Goal: Task Accomplishment & Management: Use online tool/utility

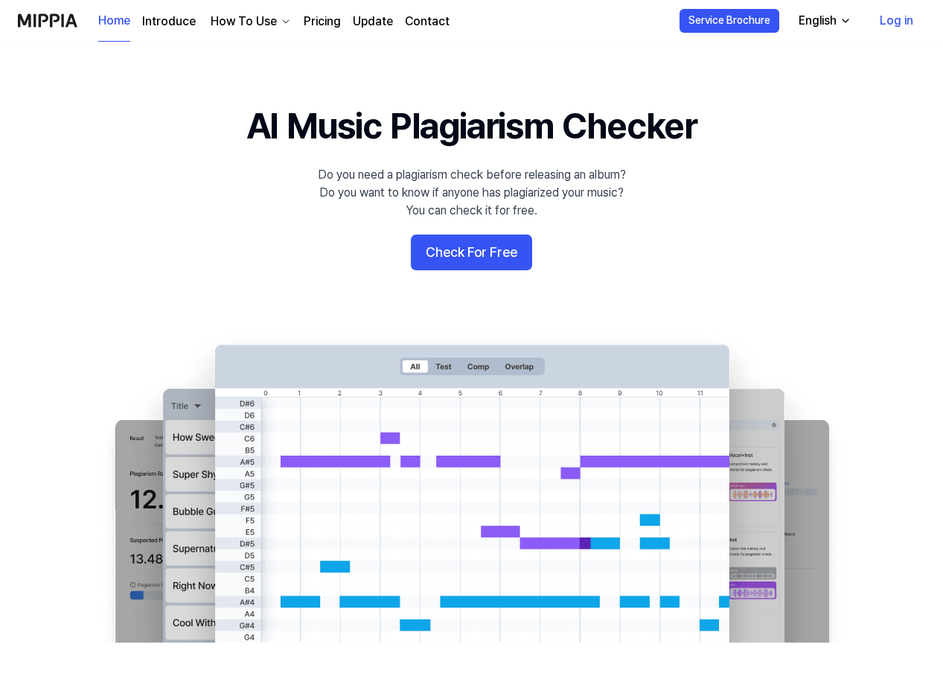
click at [200, 153] on 배너 "AI Music Plagiarism Checker Do you need a plagiarism check before releasing an …" at bounding box center [471, 371] width 943 height 541
click at [494, 252] on button "Check For Free" at bounding box center [471, 253] width 121 height 36
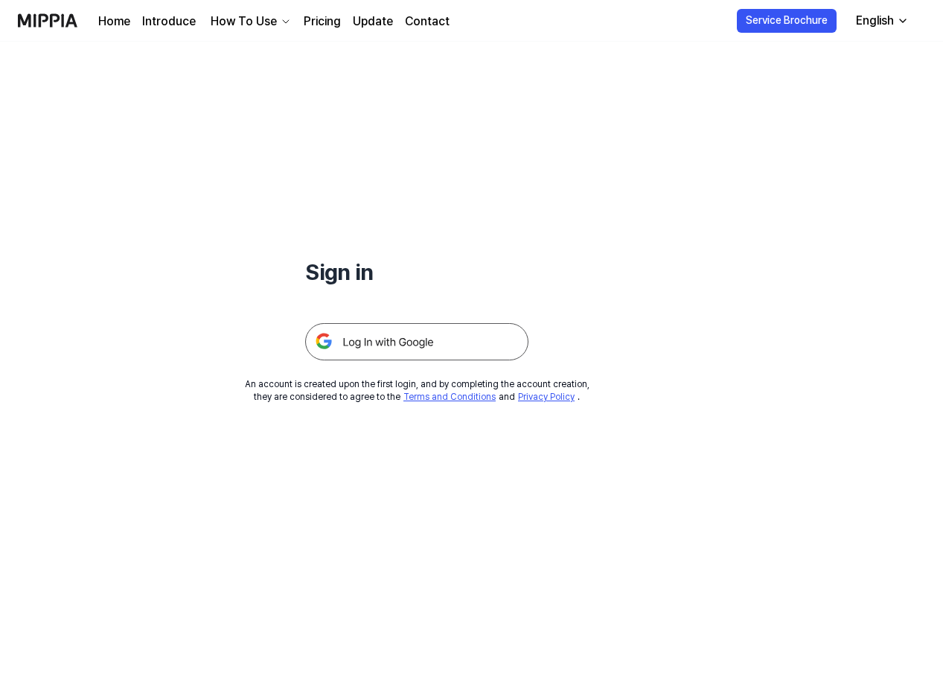
click at [407, 343] on img at bounding box center [416, 341] width 223 height 37
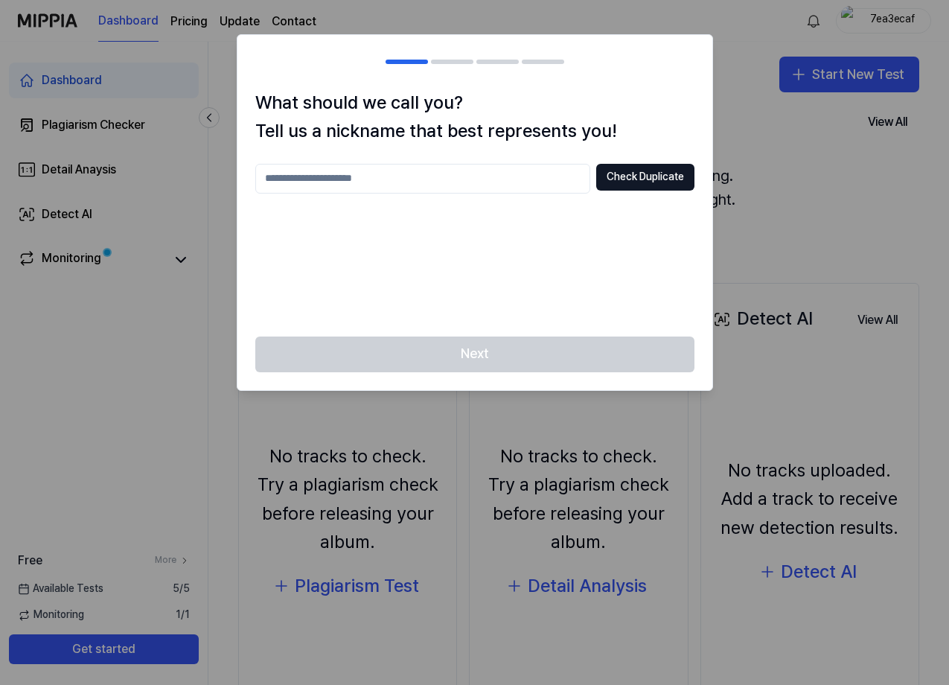
click at [412, 183] on input "text" at bounding box center [422, 179] width 335 height 30
type input "**********"
click at [666, 181] on button "Check Duplicate" at bounding box center [645, 177] width 98 height 27
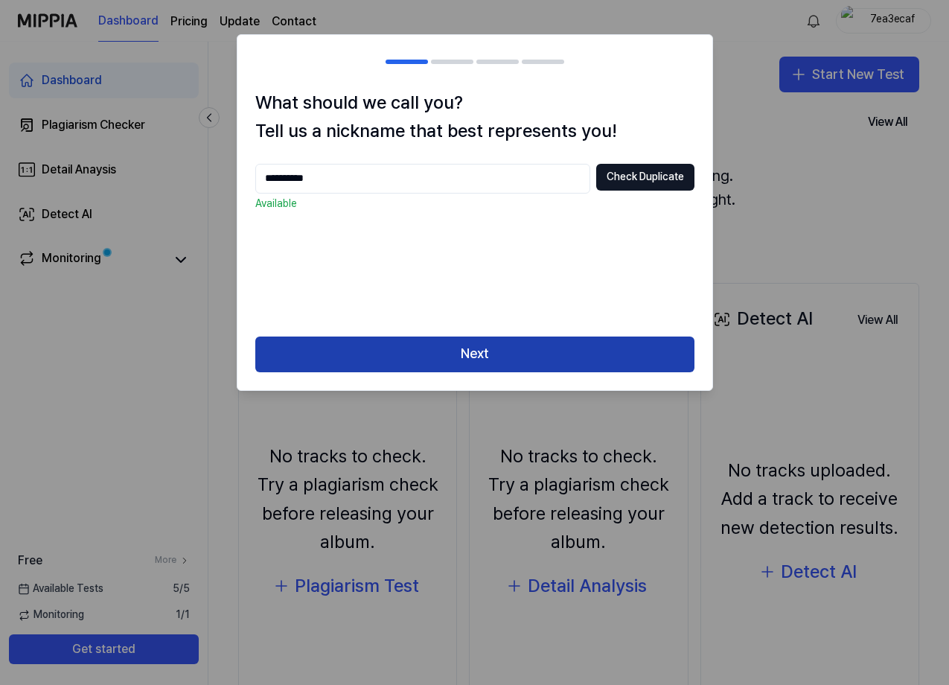
click at [506, 356] on button "Next" at bounding box center [474, 355] width 439 height 36
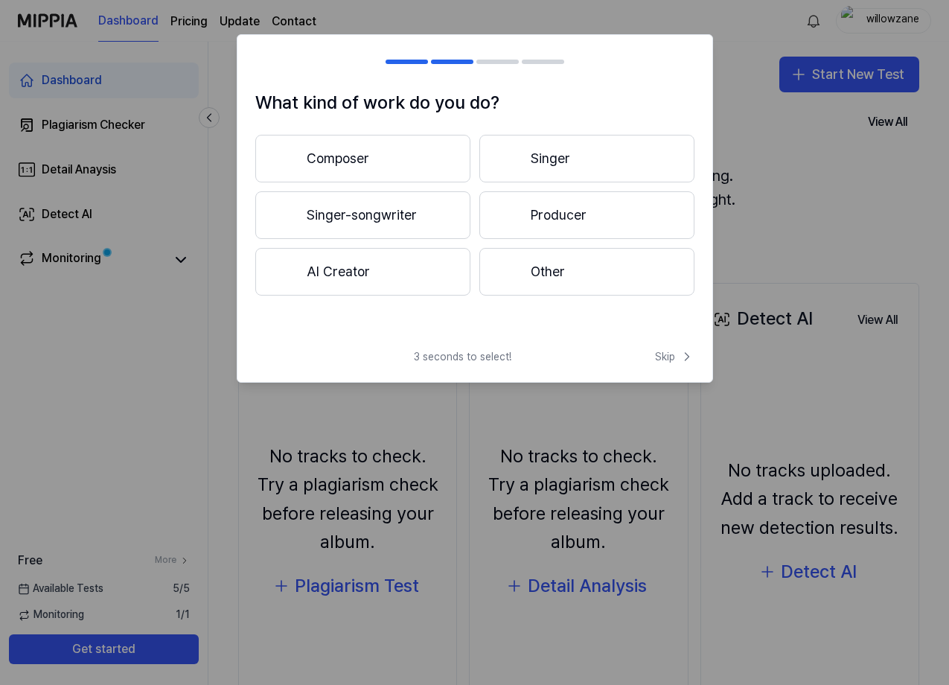
click at [411, 220] on button "Singer-songwriter" at bounding box center [362, 215] width 215 height 48
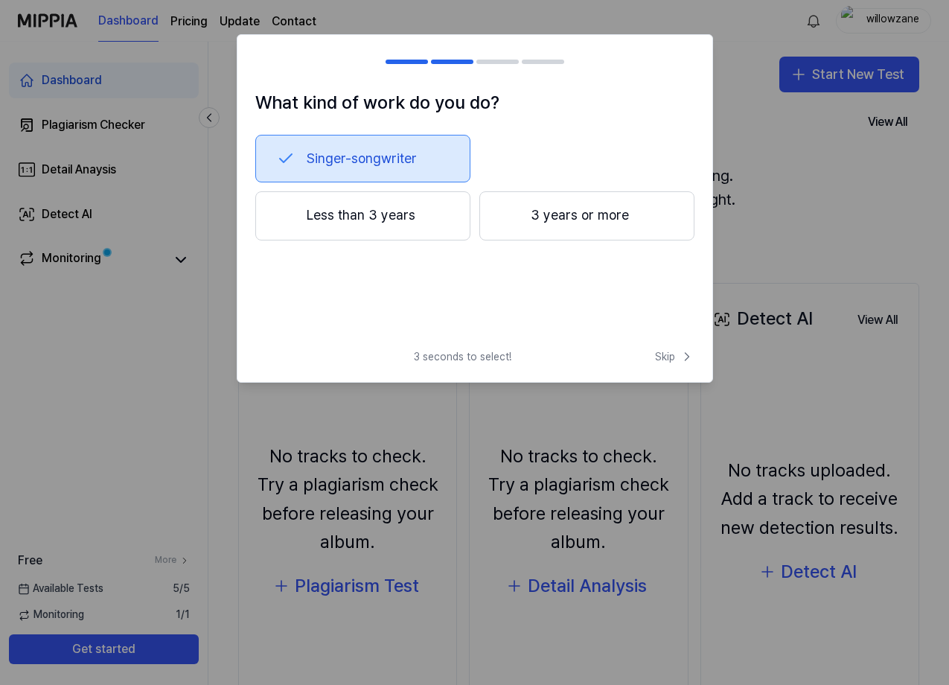
click at [409, 218] on button "Less than 3 years" at bounding box center [362, 215] width 215 height 49
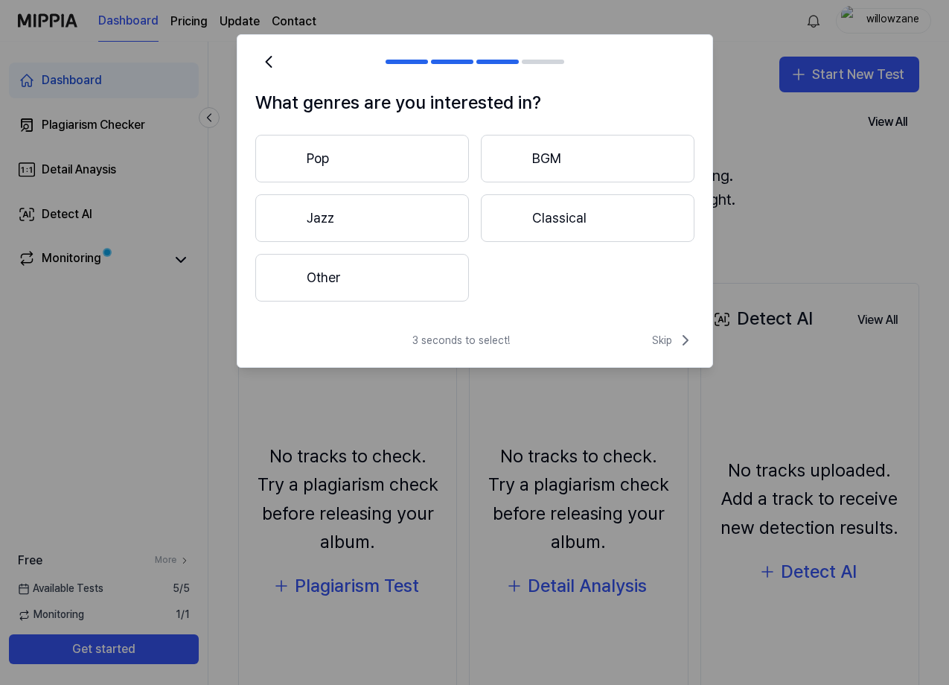
click at [401, 290] on button "Other" at bounding box center [362, 278] width 214 height 48
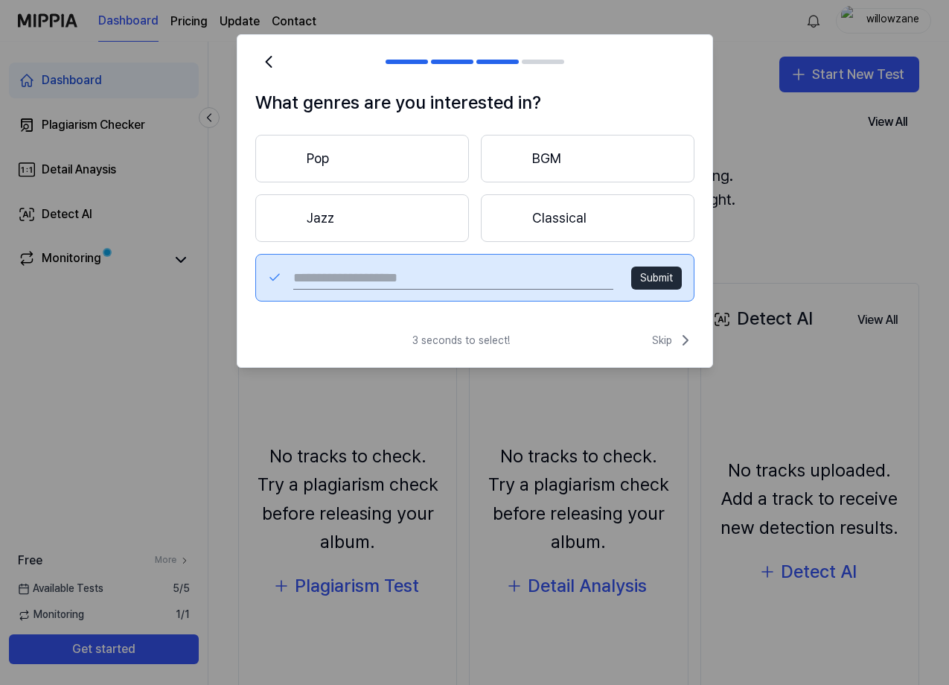
click at [473, 276] on input "text" at bounding box center [452, 278] width 319 height 24
type input "*****"
click at [668, 281] on button "Submit" at bounding box center [656, 279] width 51 height 24
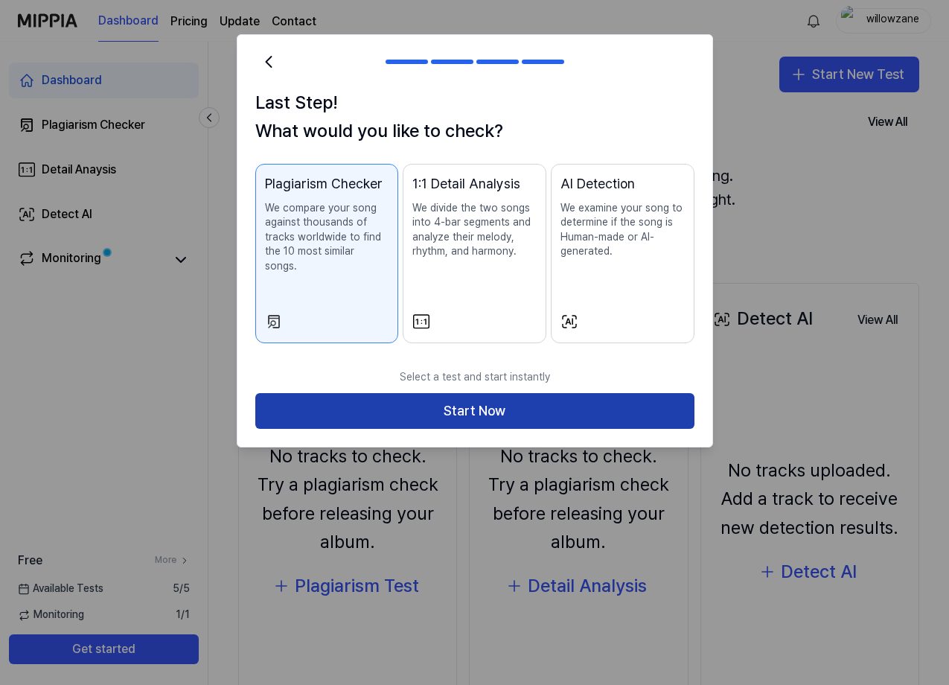
click at [501, 393] on button "Start Now" at bounding box center [474, 411] width 439 height 36
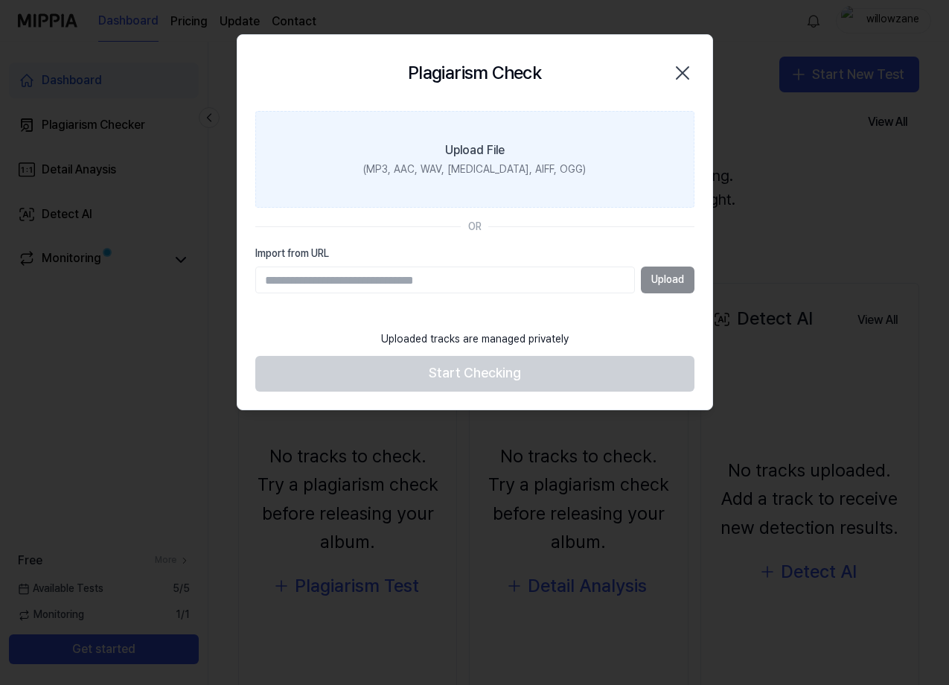
click at [478, 147] on div "Upload File" at bounding box center [475, 150] width 60 height 18
click at [0, 0] on input "Upload File (MP3, AAC, WAV, [MEDICAL_DATA], AIFF, OGG)" at bounding box center [0, 0] width 0 height 0
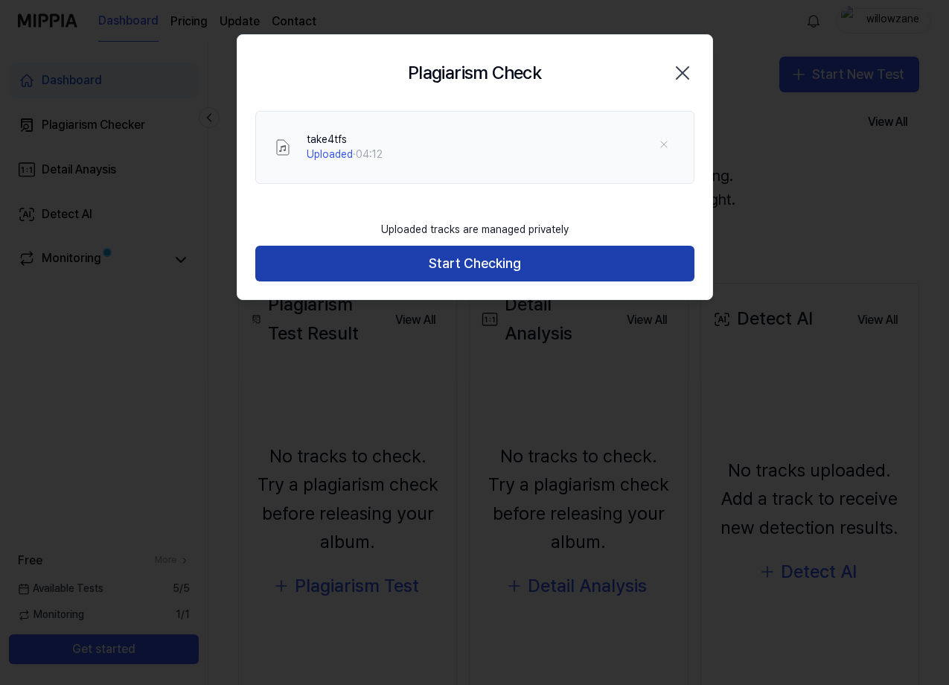
click at [496, 265] on button "Start Checking" at bounding box center [474, 264] width 439 height 36
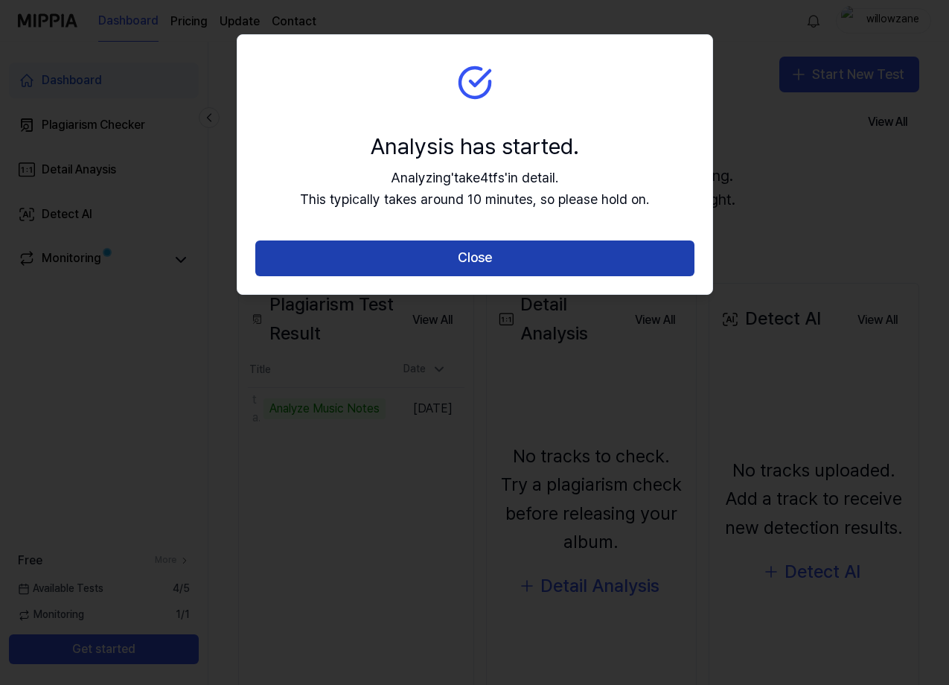
click at [500, 249] on button "Close" at bounding box center [474, 259] width 439 height 36
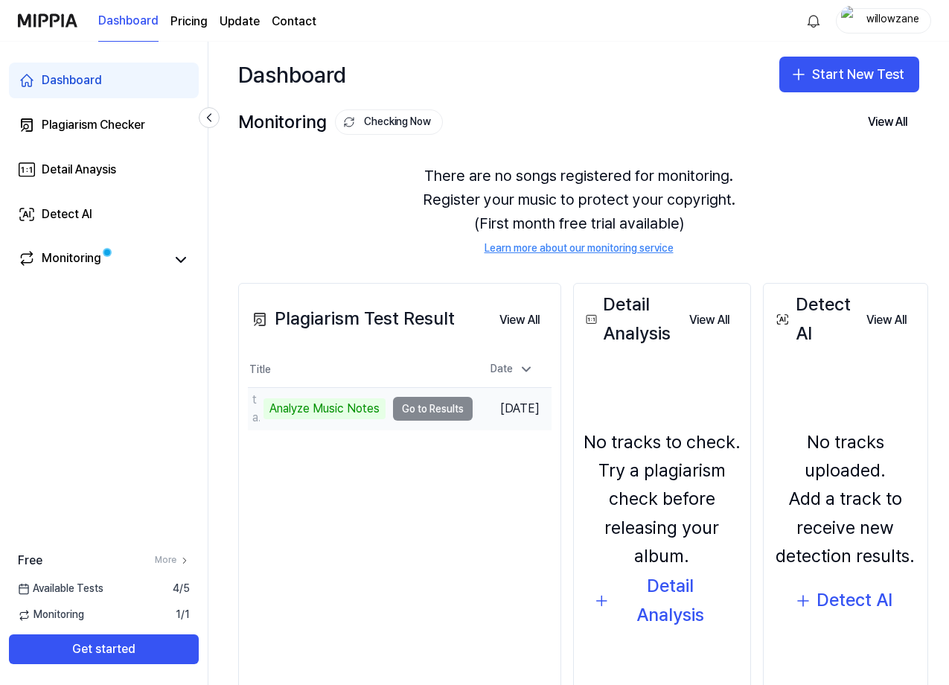
click at [436, 408] on td "take4tfs Analyze Music Notes Go to Results" at bounding box center [360, 409] width 225 height 42
click at [423, 411] on td "take4tfs Analyze Music Notes Go to Results" at bounding box center [360, 409] width 225 height 42
click at [430, 404] on td "take4tfs Analyze Music Notes Go to Results" at bounding box center [360, 409] width 225 height 42
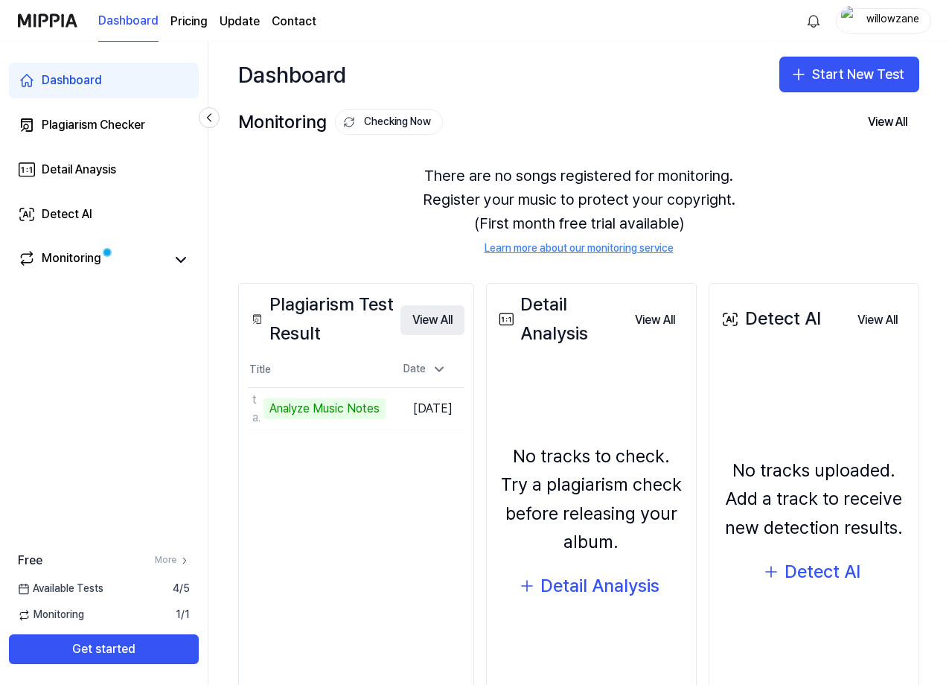
click at [448, 315] on button "View All" at bounding box center [433, 320] width 64 height 30
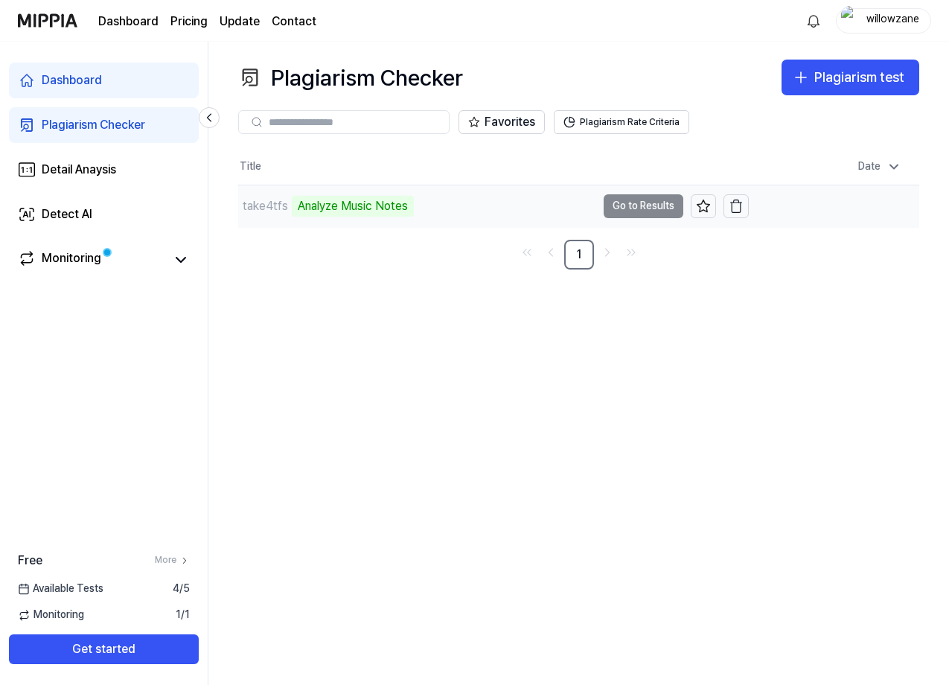
click at [646, 211] on td "take4tfs Analyze Music Notes Go to Results" at bounding box center [493, 206] width 511 height 42
click at [329, 208] on div "Analyze Music Notes" at bounding box center [353, 206] width 122 height 21
click at [85, 124] on div "Plagiarism Checker" at bounding box center [94, 125] width 104 height 18
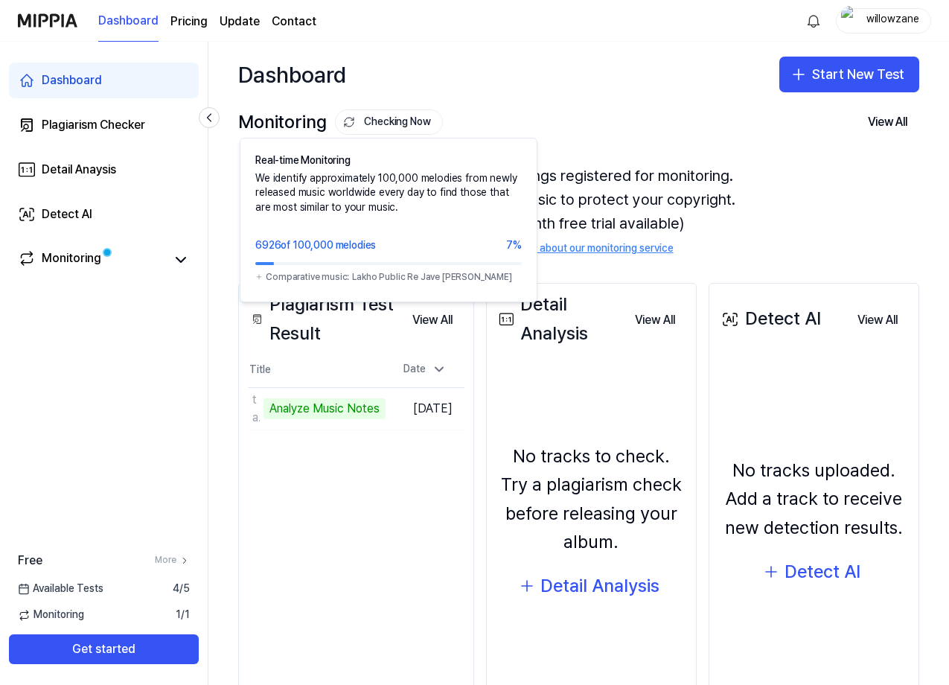
click at [394, 115] on button "Checking Now" at bounding box center [389, 121] width 108 height 25
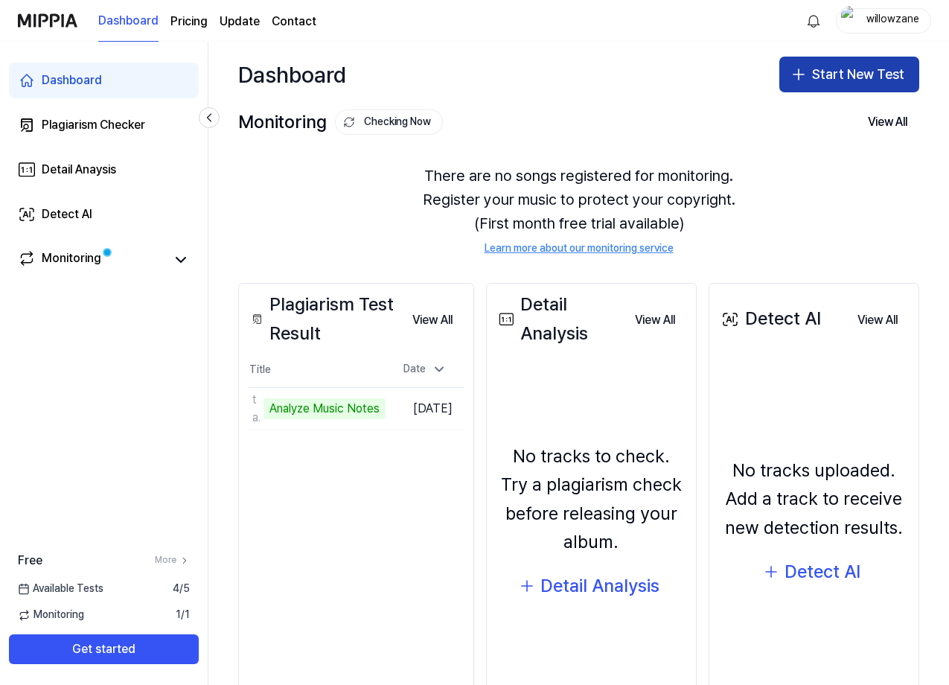
click at [828, 80] on button "Start New Test" at bounding box center [850, 75] width 140 height 36
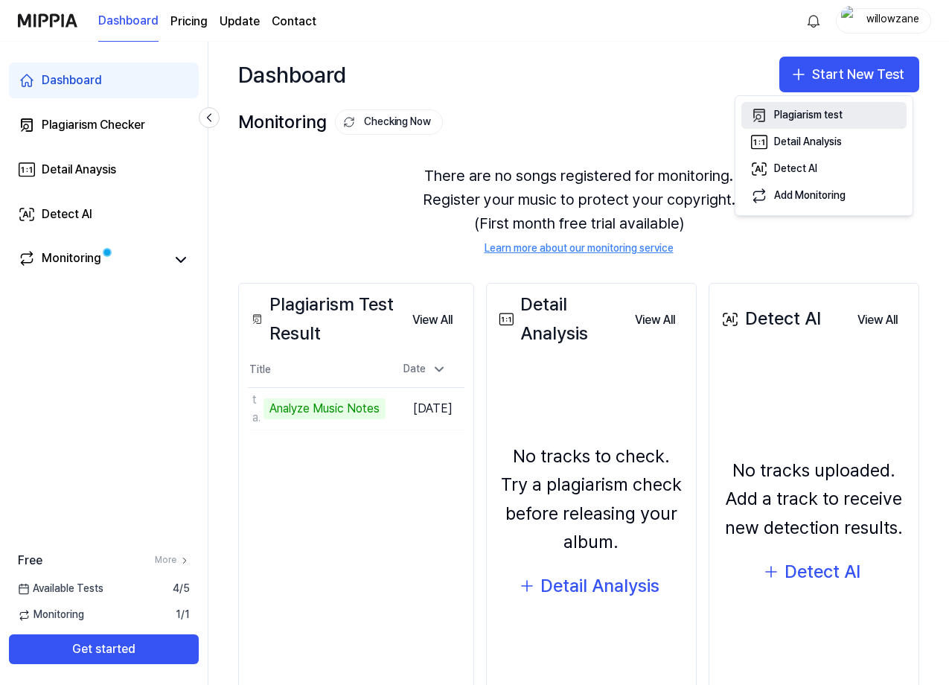
click at [820, 111] on div "Plagiarism test" at bounding box center [808, 115] width 69 height 15
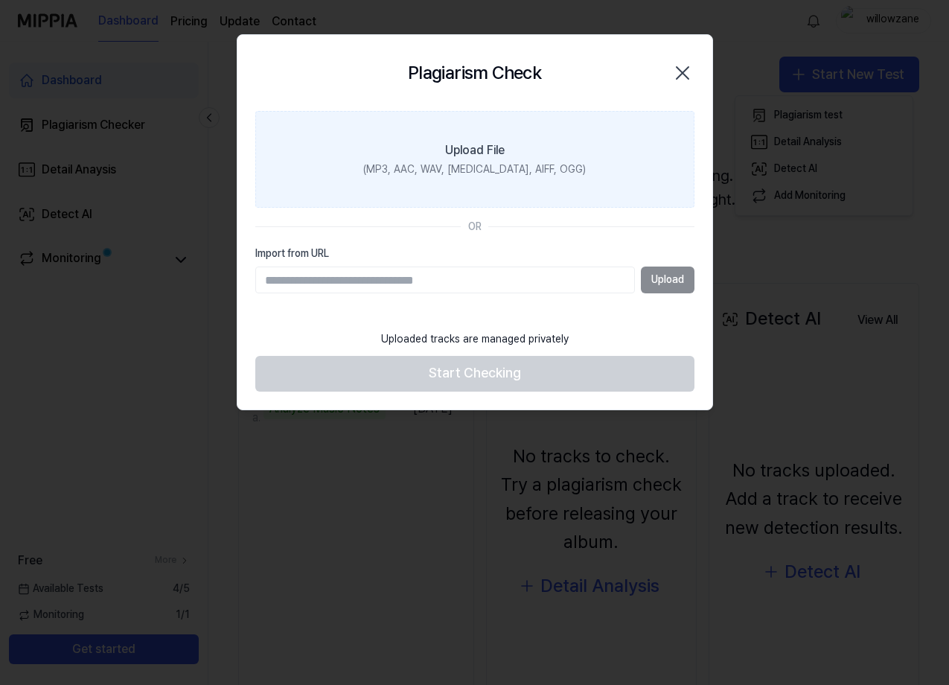
click at [490, 165] on div "(MP3, AAC, WAV, [MEDICAL_DATA], AIFF, OGG)" at bounding box center [474, 169] width 223 height 15
click at [0, 0] on input "Upload File (MP3, AAC, WAV, [MEDICAL_DATA], AIFF, OGG)" at bounding box center [0, 0] width 0 height 0
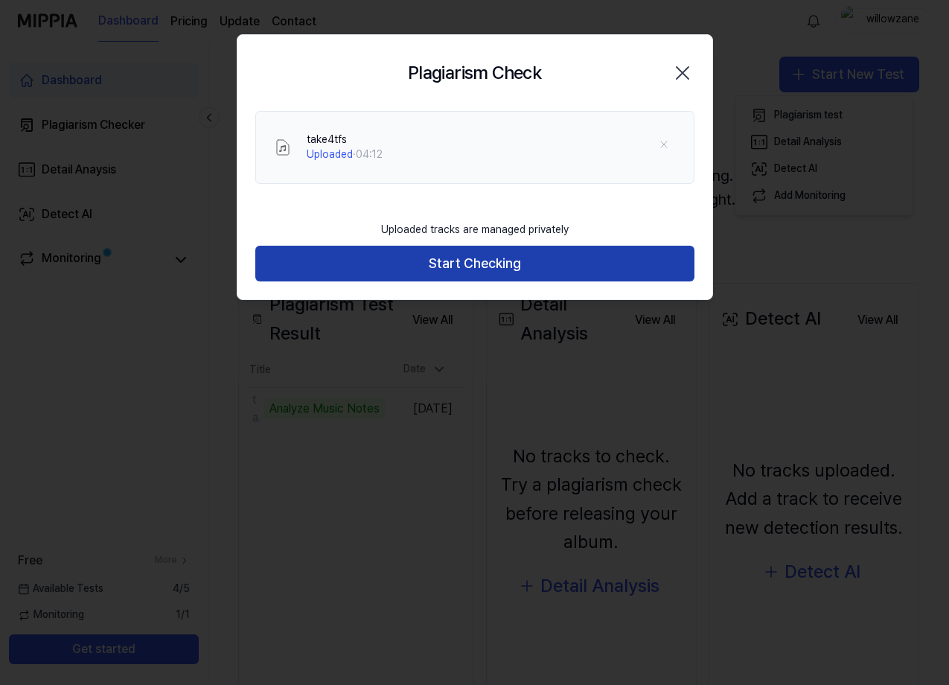
click at [540, 265] on button "Start Checking" at bounding box center [474, 264] width 439 height 36
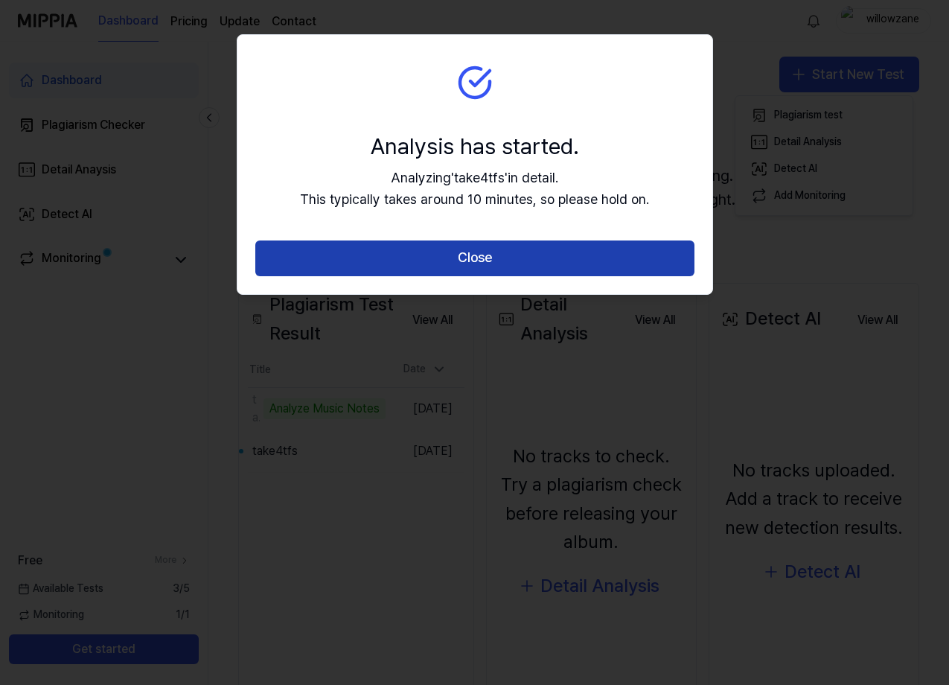
click at [478, 250] on button "Close" at bounding box center [474, 259] width 439 height 36
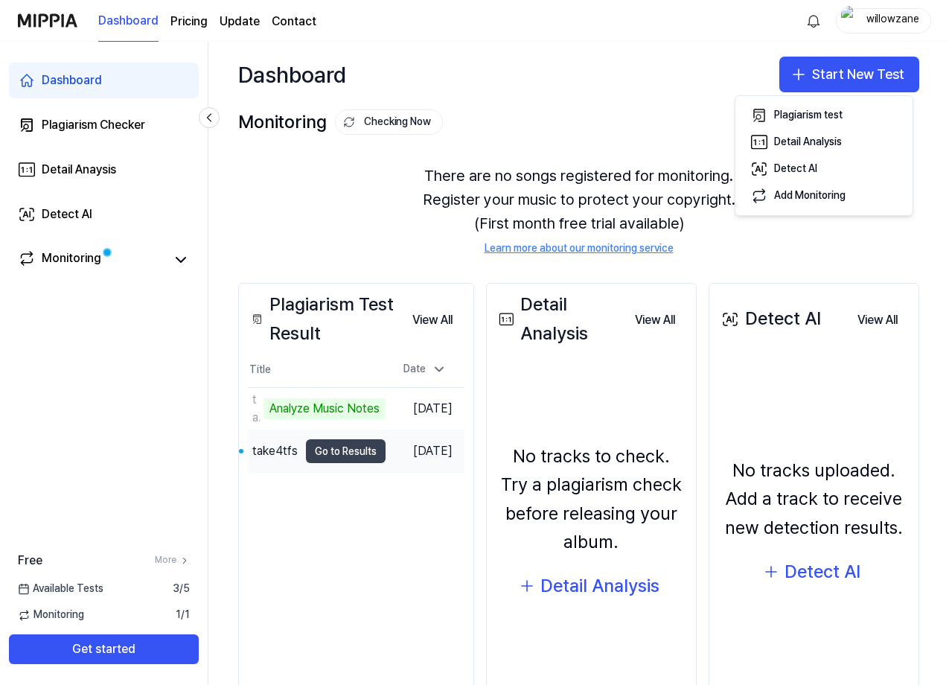
click at [334, 452] on button "Go to Results" at bounding box center [346, 451] width 80 height 24
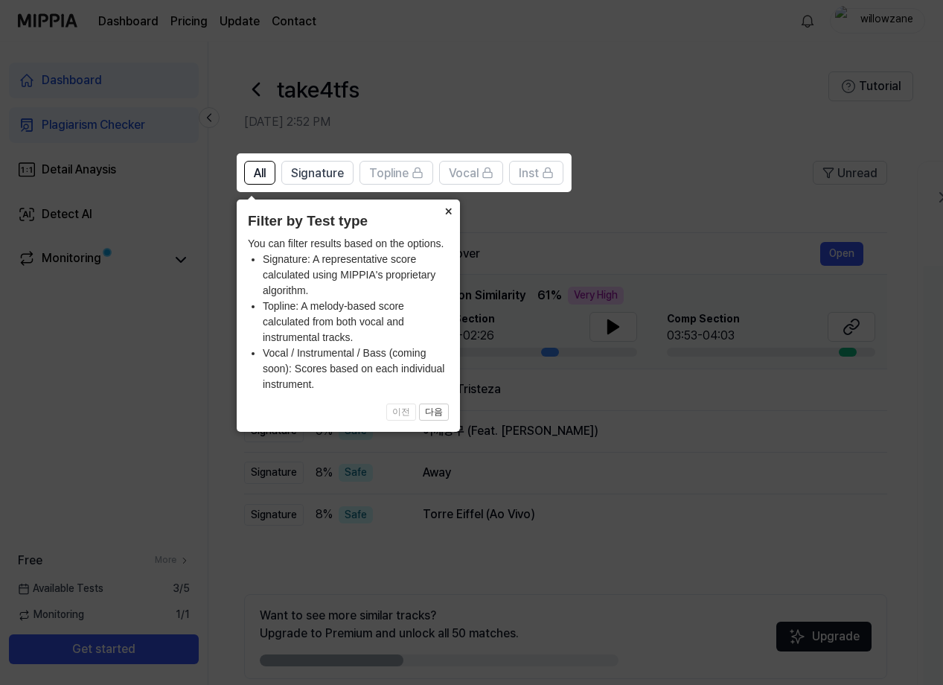
click at [451, 214] on button "×" at bounding box center [448, 210] width 24 height 21
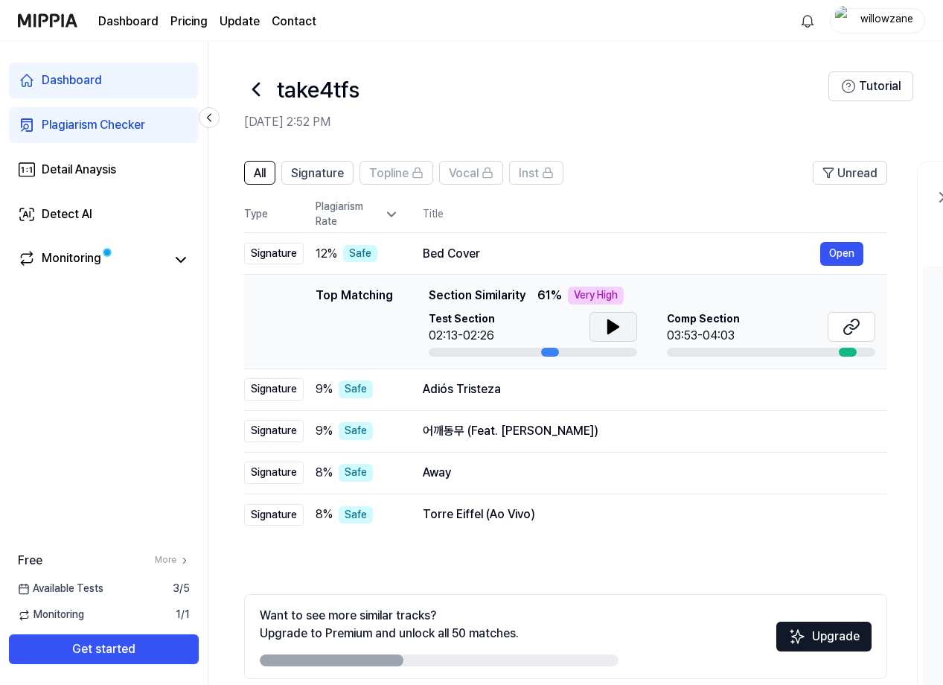
click at [616, 330] on icon at bounding box center [614, 327] width 18 height 18
click at [619, 329] on icon at bounding box center [614, 327] width 18 height 18
click at [856, 325] on icon at bounding box center [852, 327] width 18 height 18
click at [841, 474] on button "Open" at bounding box center [842, 473] width 43 height 24
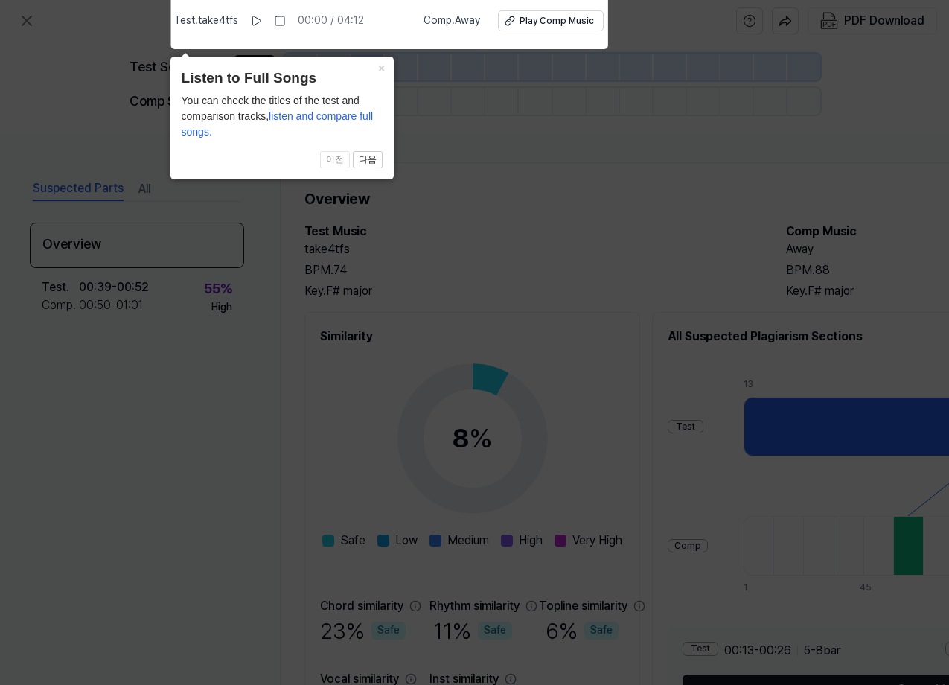
click at [507, 348] on icon at bounding box center [474, 339] width 949 height 692
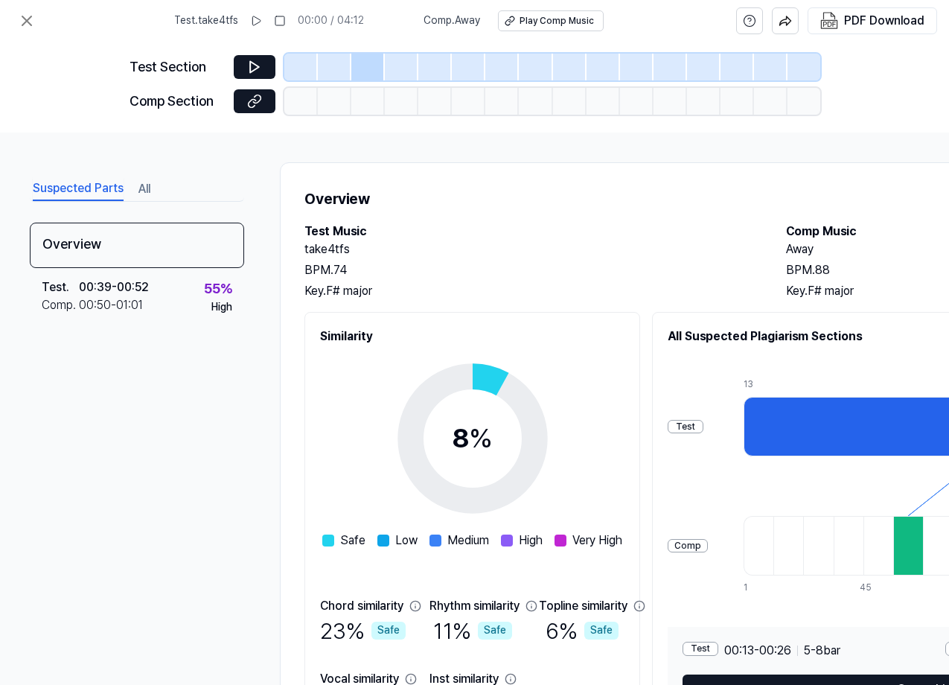
scroll to position [110, 0]
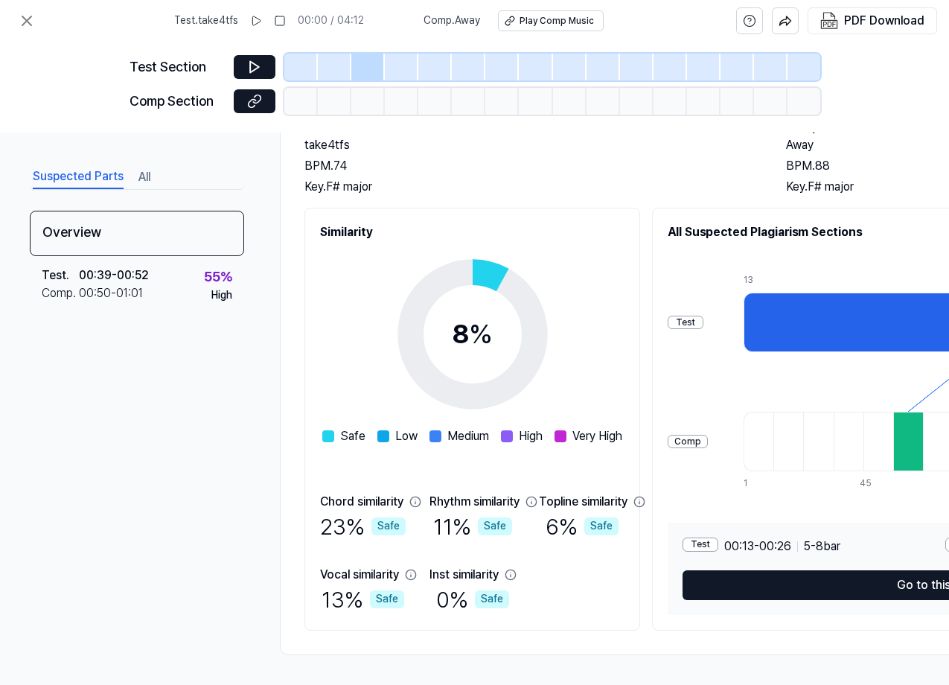
click at [708, 440] on div "Comp" at bounding box center [688, 442] width 40 height 14
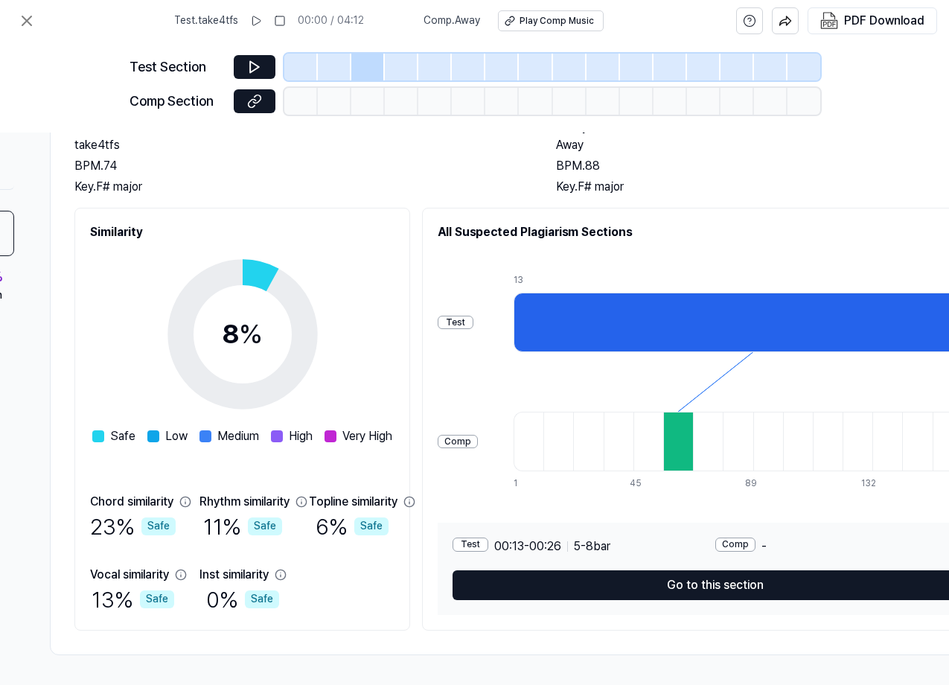
scroll to position [110, 231]
click at [692, 426] on div at bounding box center [678, 442] width 30 height 60
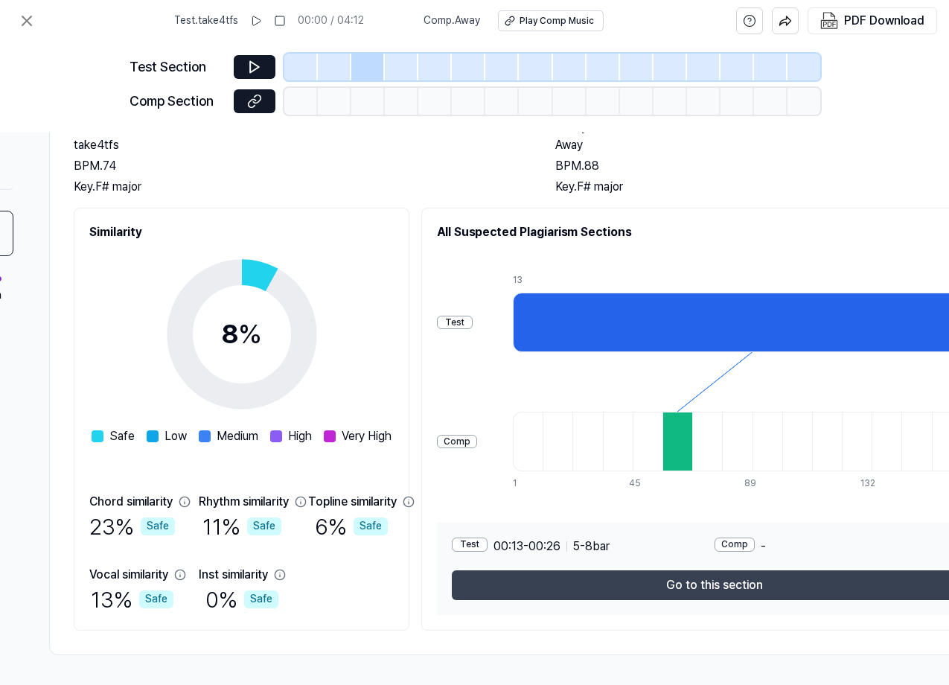
click at [739, 583] on button "Go to this section" at bounding box center [714, 585] width 525 height 30
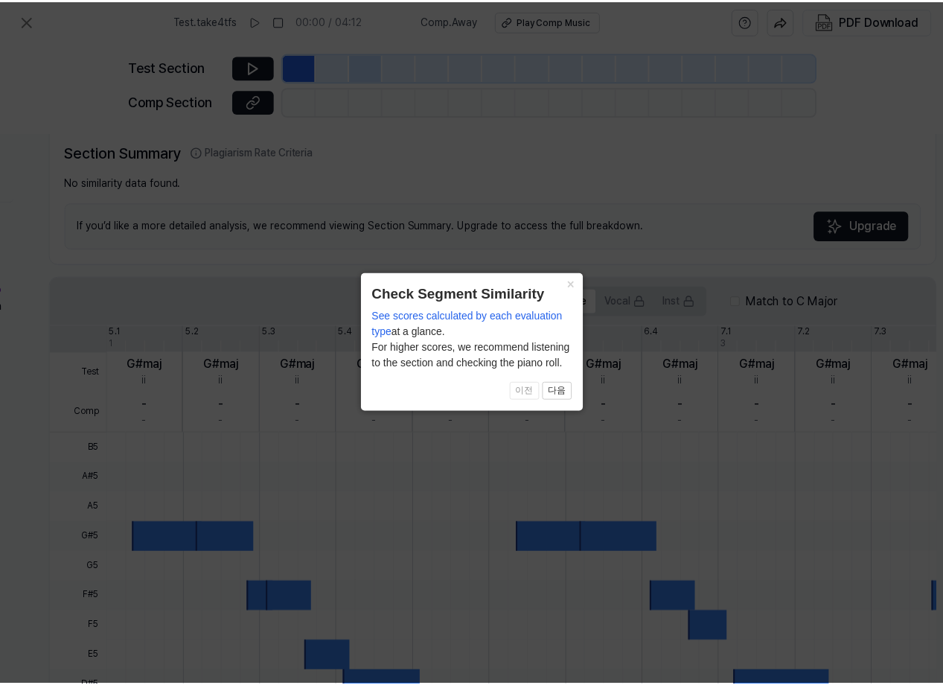
scroll to position [311, 231]
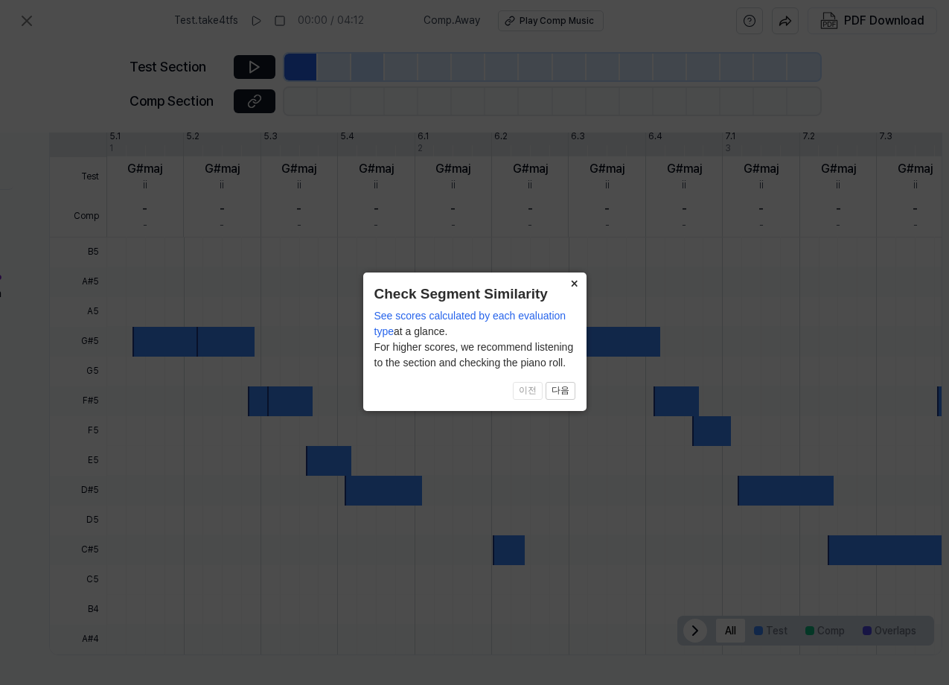
click at [573, 280] on button "×" at bounding box center [575, 283] width 24 height 21
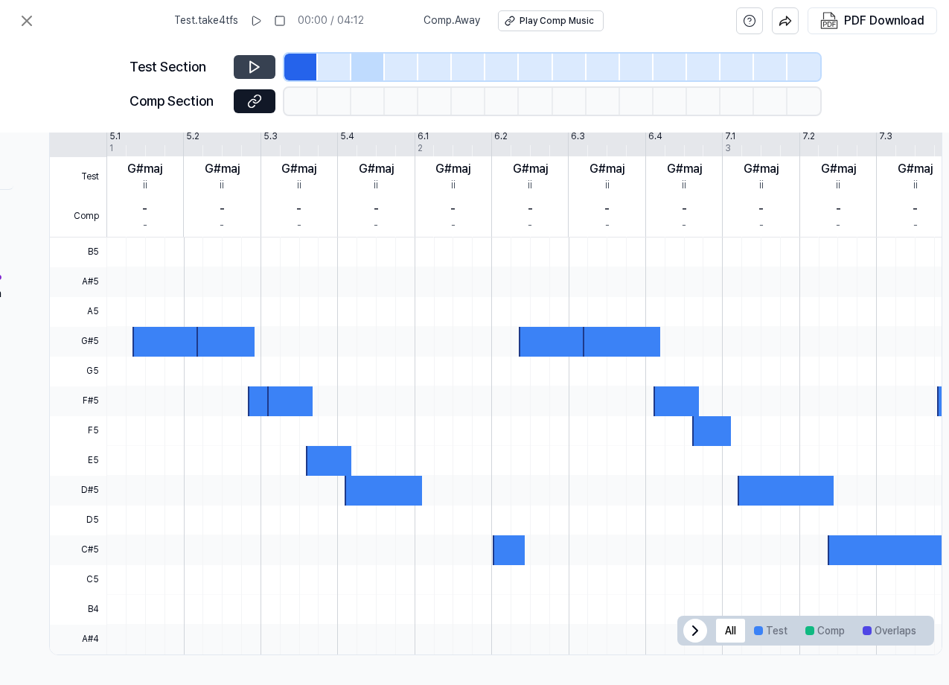
click at [247, 61] on icon at bounding box center [254, 67] width 15 height 15
click at [255, 71] on icon at bounding box center [256, 67] width 2 height 10
click at [255, 95] on icon at bounding box center [254, 101] width 15 height 15
click at [22, 24] on icon at bounding box center [27, 21] width 18 height 18
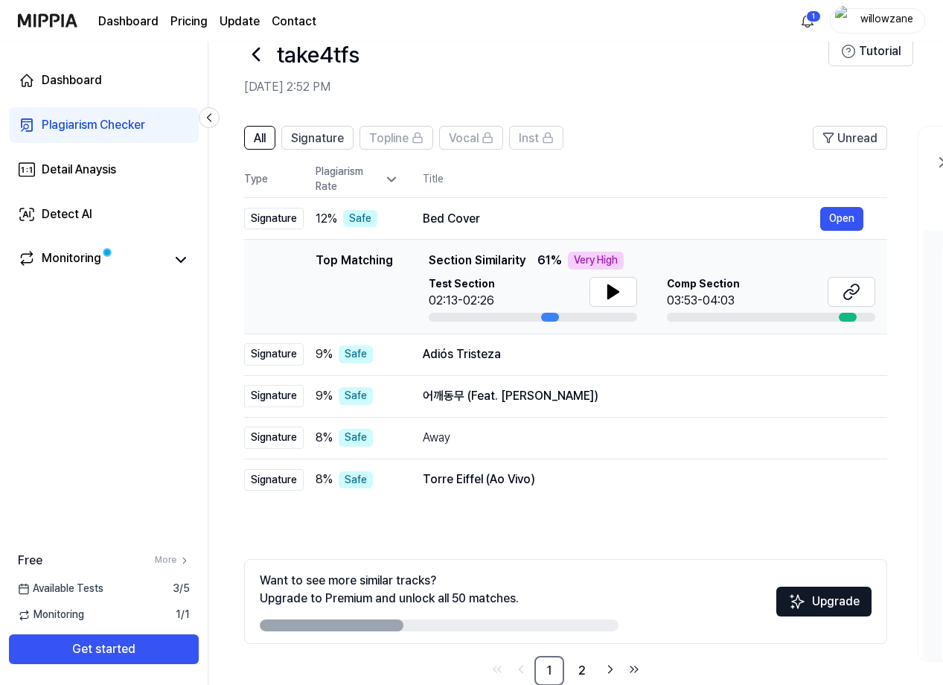
scroll to position [66, 0]
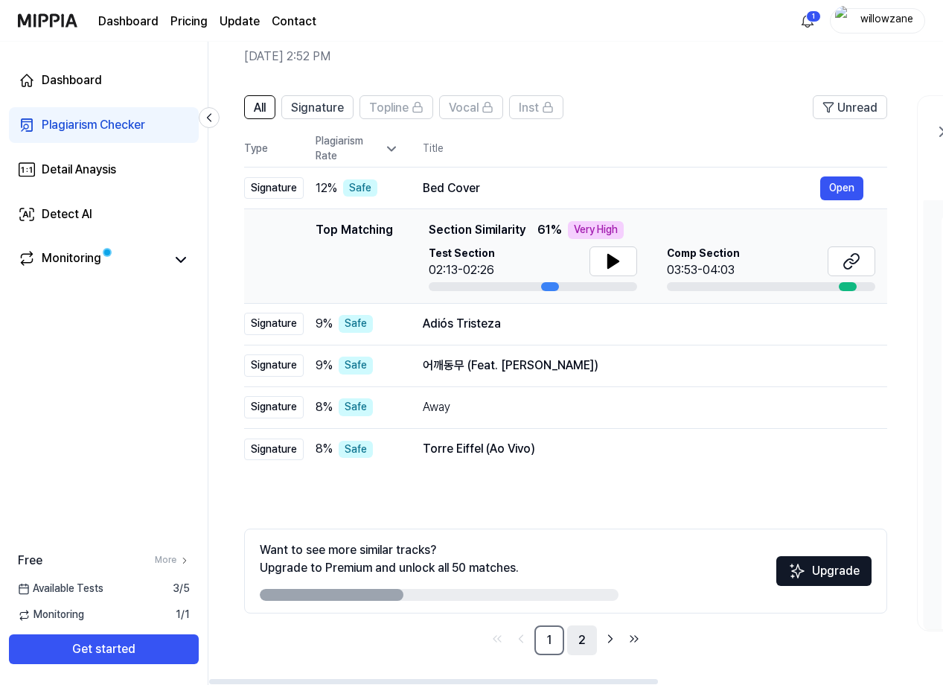
click at [585, 643] on link "2" at bounding box center [582, 640] width 30 height 30
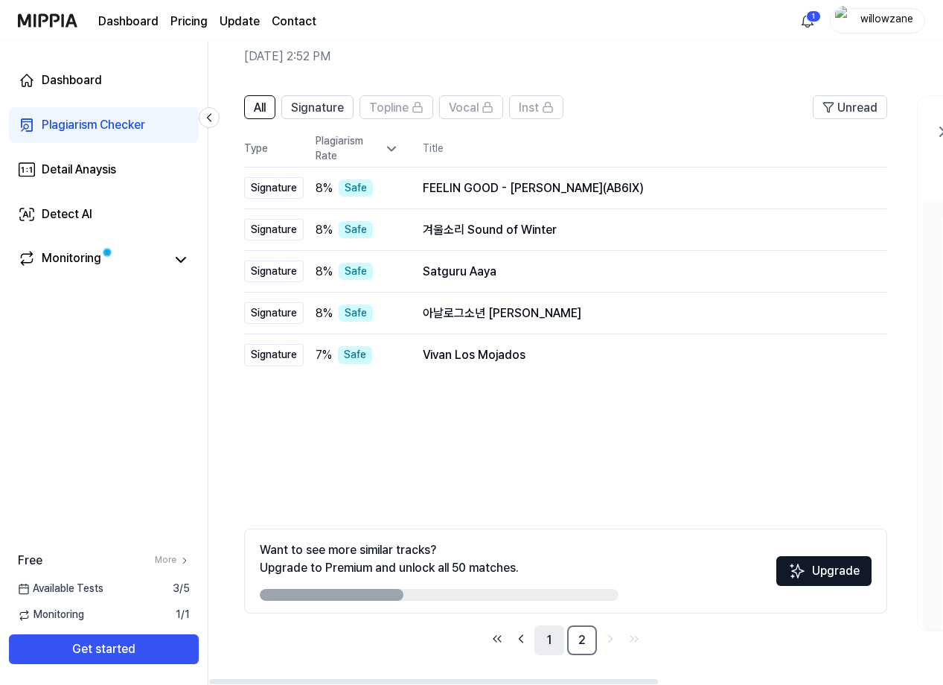
click at [558, 641] on link "1" at bounding box center [550, 640] width 30 height 30
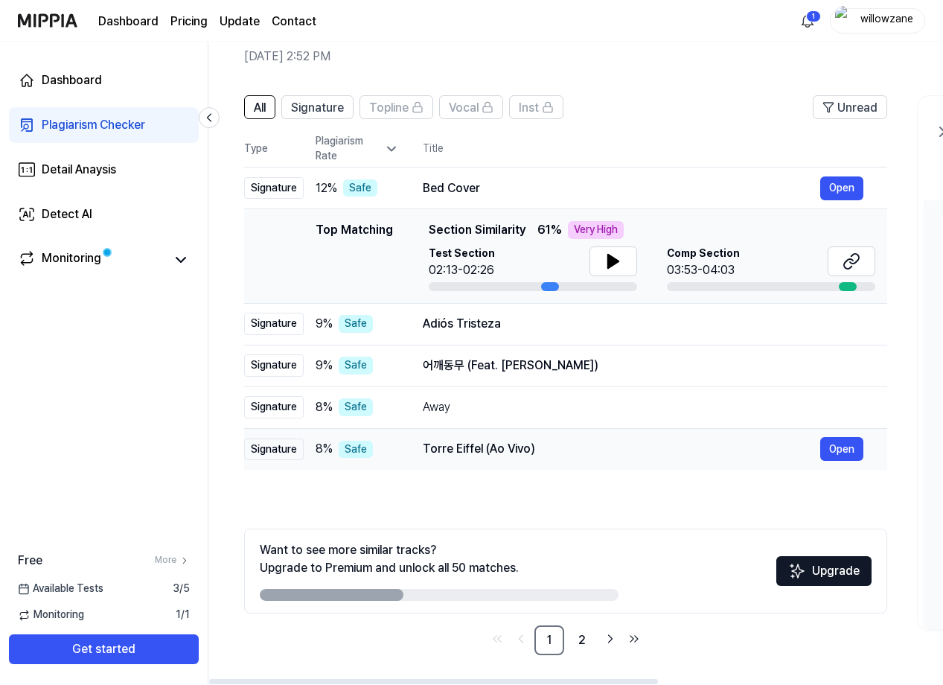
scroll to position [0, 0]
